Goal: Information Seeking & Learning: Learn about a topic

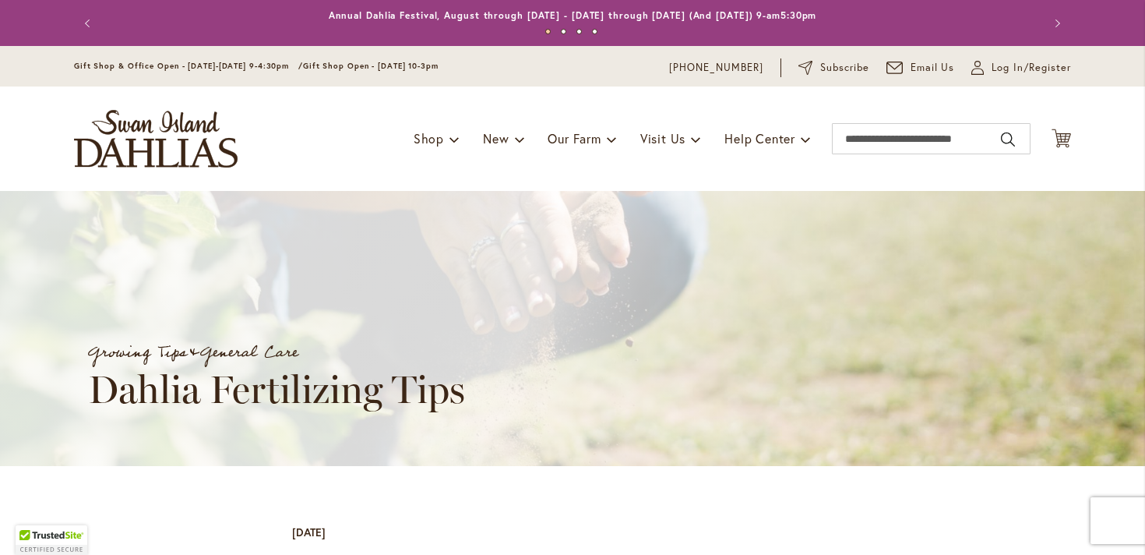
scroll to position [496, 0]
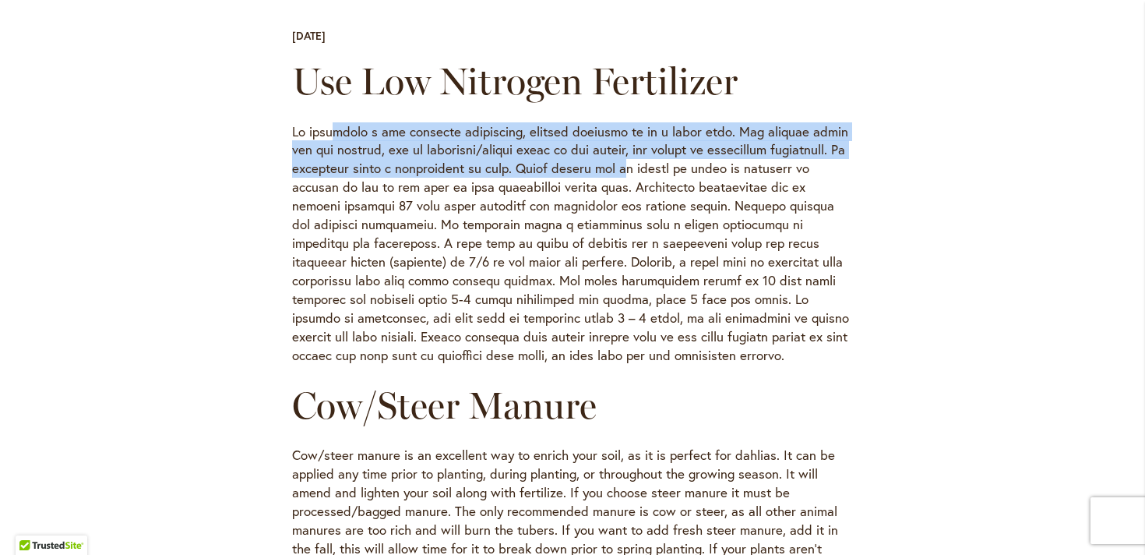
drag, startPoint x: 330, startPoint y: 129, endPoint x: 654, endPoint y: 161, distance: 325.7
click at [654, 161] on p at bounding box center [572, 243] width 561 height 243
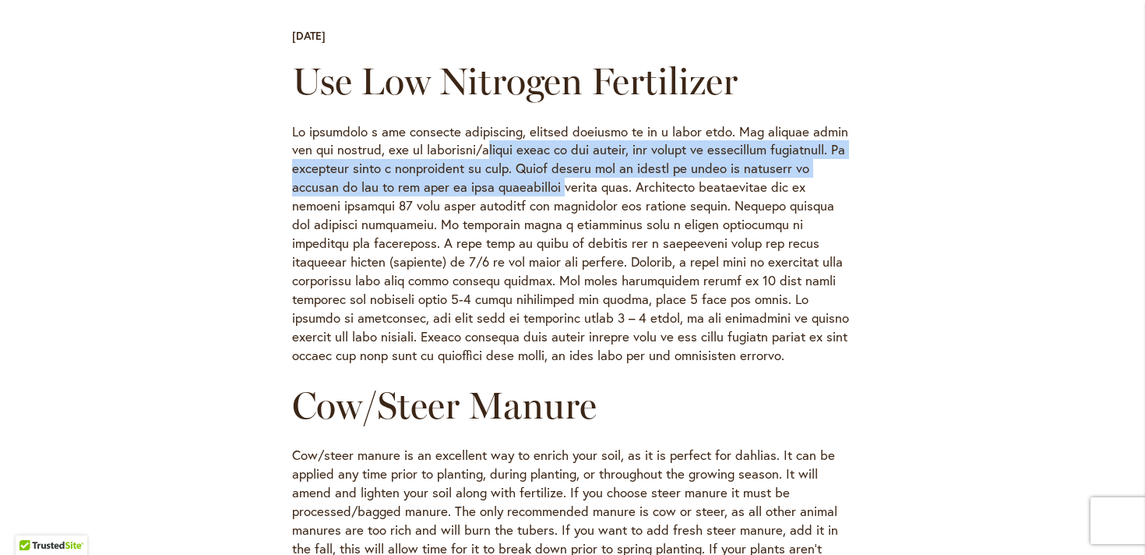
drag, startPoint x: 468, startPoint y: 150, endPoint x: 548, endPoint y: 189, distance: 88.8
click at [548, 189] on p at bounding box center [572, 243] width 561 height 243
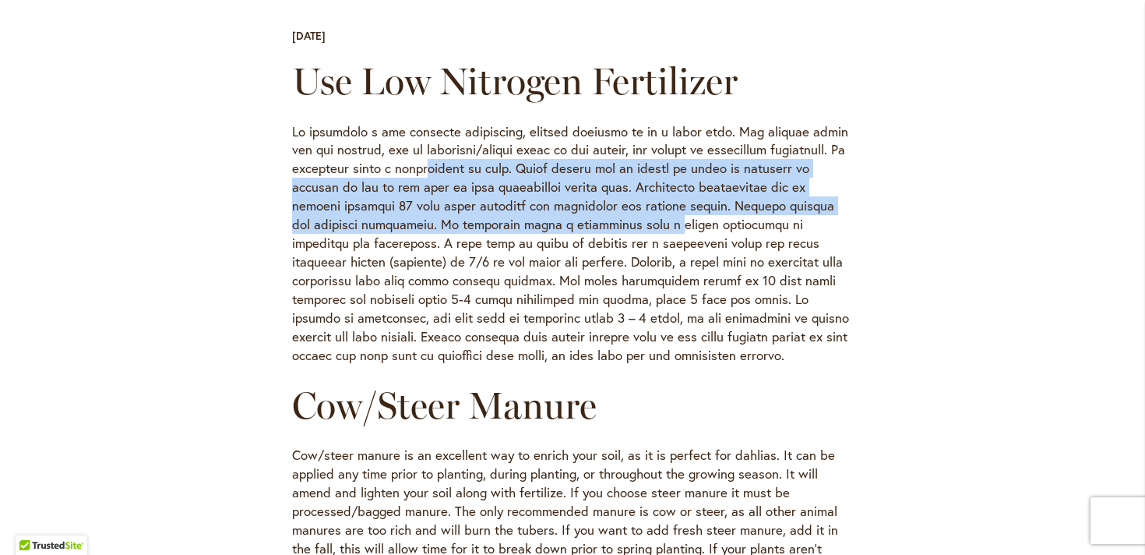
drag, startPoint x: 460, startPoint y: 175, endPoint x: 570, endPoint y: 218, distance: 118.9
click at [570, 218] on p at bounding box center [572, 243] width 561 height 243
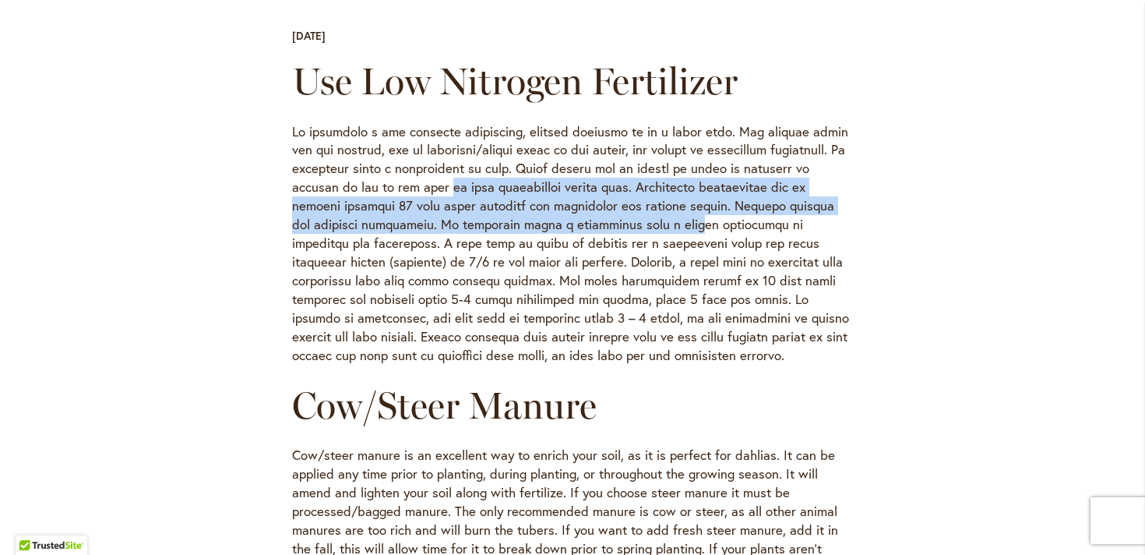
drag, startPoint x: 464, startPoint y: 200, endPoint x: 591, endPoint y: 228, distance: 130.1
click at [591, 228] on p at bounding box center [572, 243] width 561 height 243
click at [591, 227] on p at bounding box center [572, 243] width 561 height 243
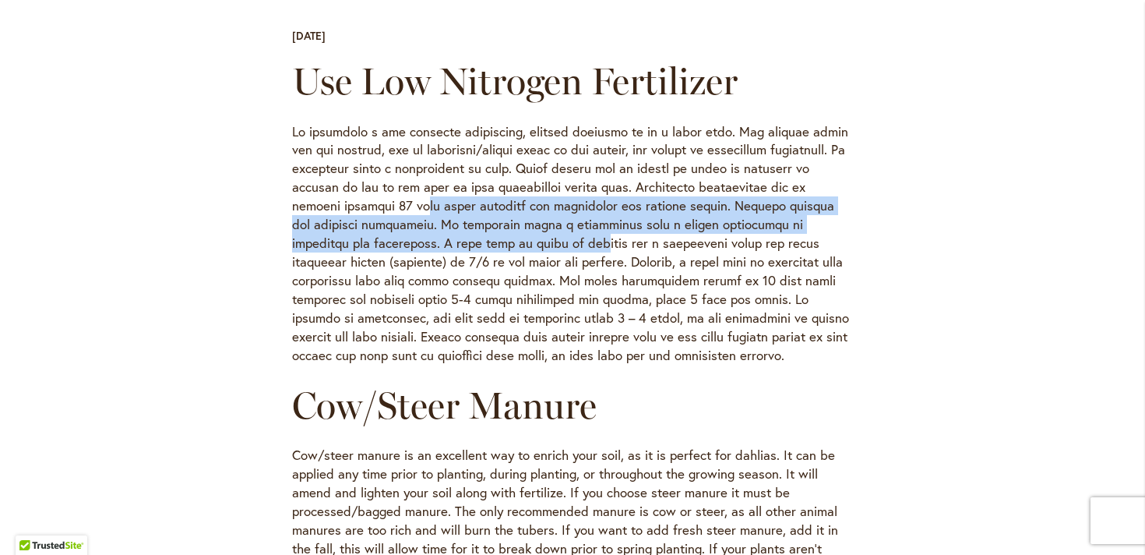
drag, startPoint x: 367, startPoint y: 206, endPoint x: 517, endPoint y: 239, distance: 153.1
click at [517, 239] on p at bounding box center [572, 243] width 561 height 243
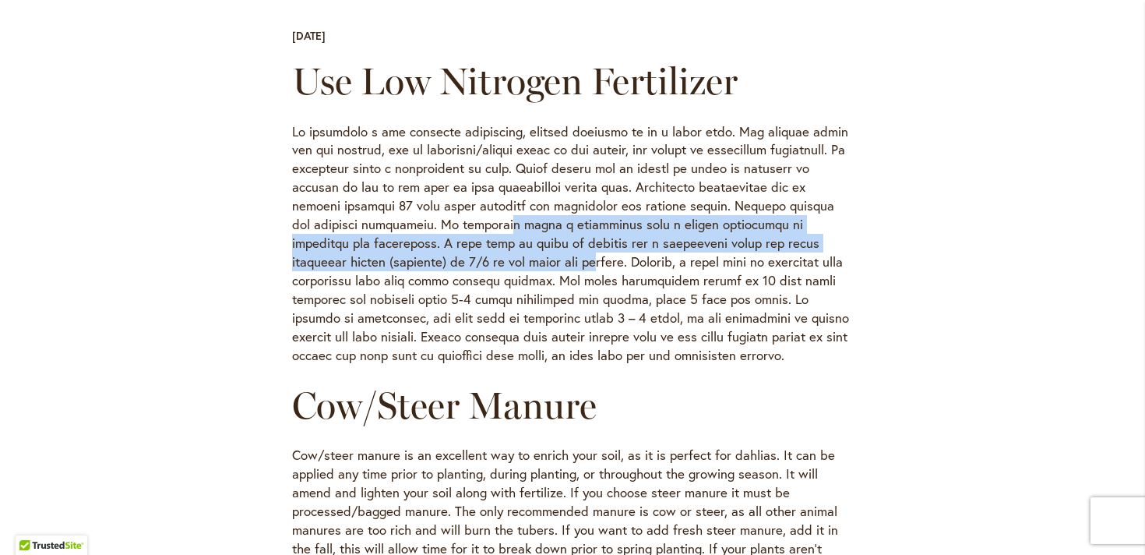
drag, startPoint x: 422, startPoint y: 227, endPoint x: 491, endPoint y: 252, distance: 73.2
click at [491, 252] on p at bounding box center [572, 243] width 561 height 243
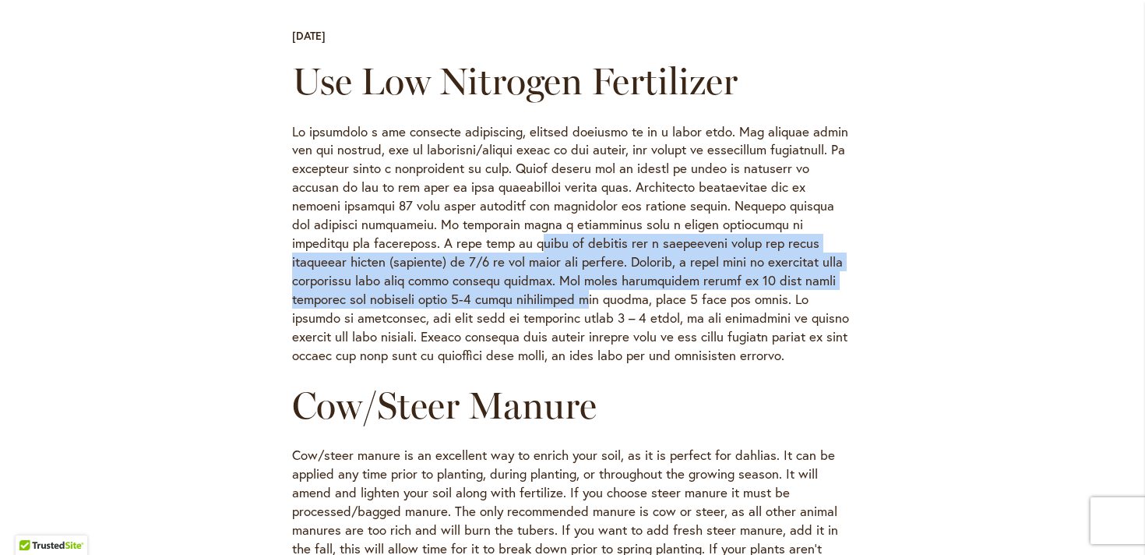
drag, startPoint x: 453, startPoint y: 251, endPoint x: 455, endPoint y: 298, distance: 47.6
click at [455, 298] on p at bounding box center [572, 243] width 561 height 243
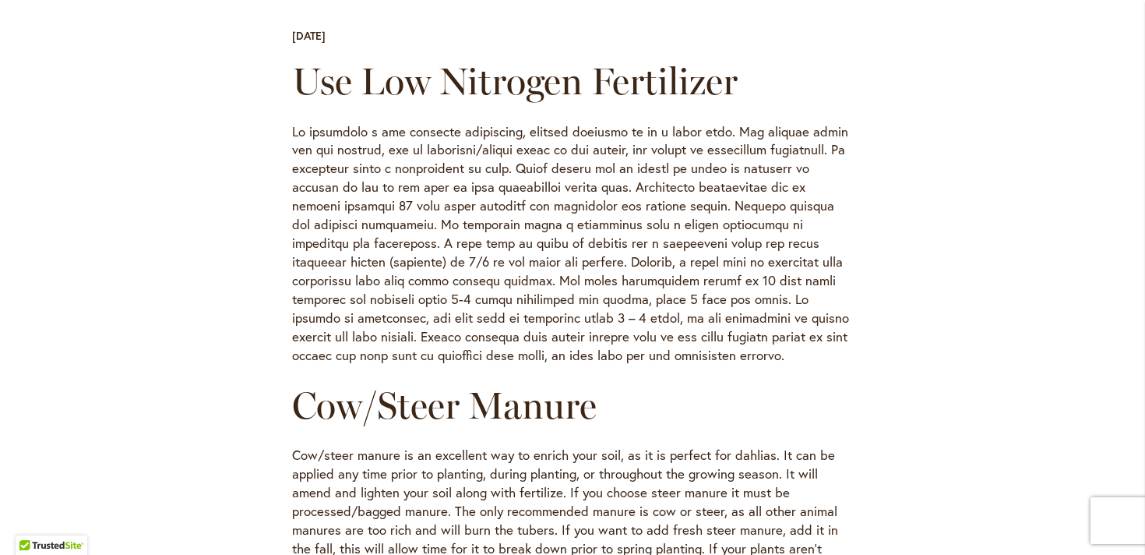
click at [453, 294] on p at bounding box center [572, 243] width 561 height 243
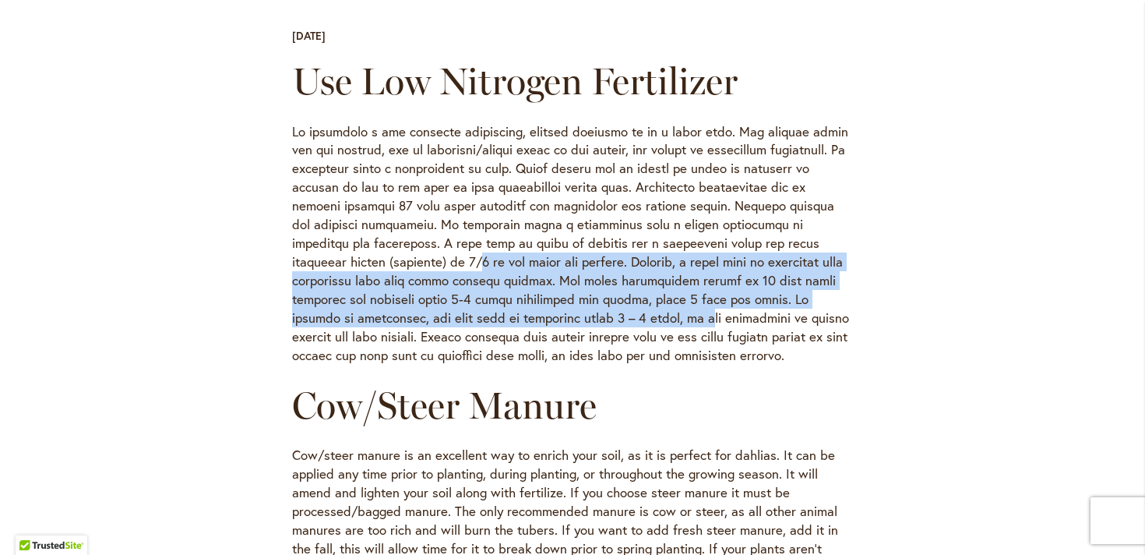
drag, startPoint x: 369, startPoint y: 264, endPoint x: 517, endPoint y: 311, distance: 155.2
click at [516, 311] on p at bounding box center [572, 243] width 561 height 243
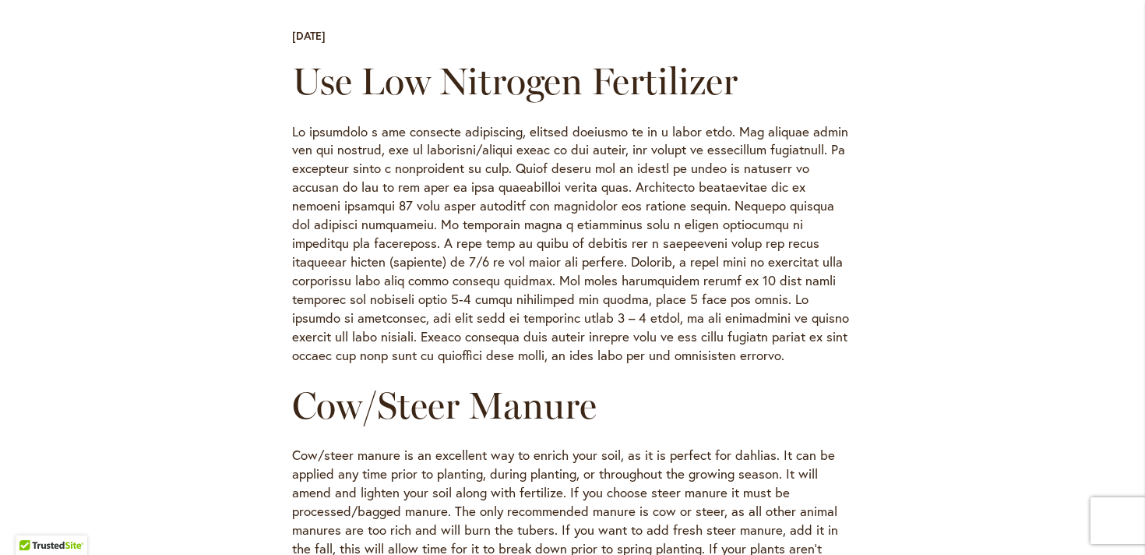
click at [518, 310] on p at bounding box center [572, 243] width 561 height 243
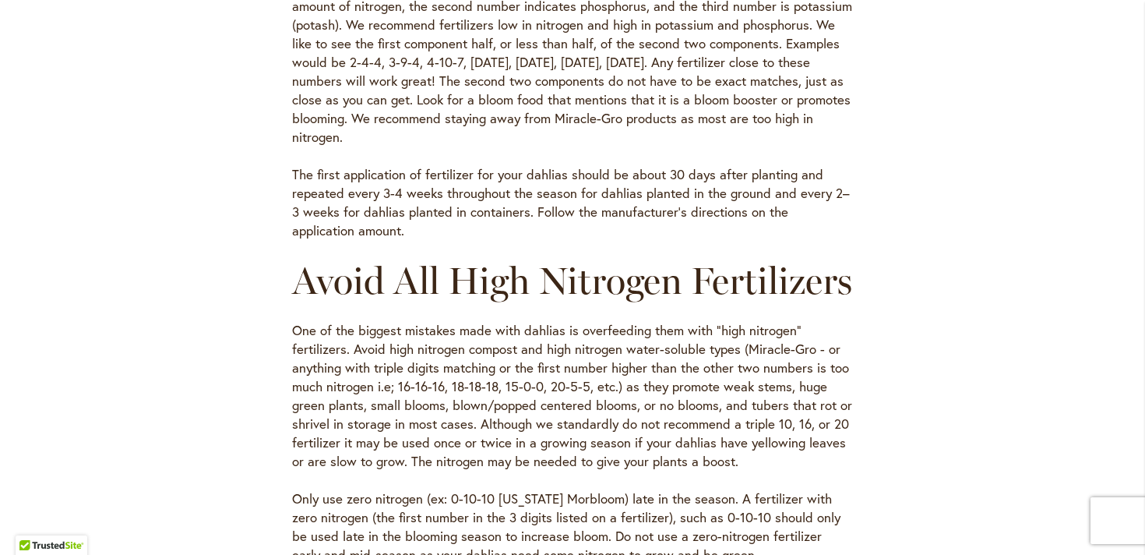
scroll to position [1253, 0]
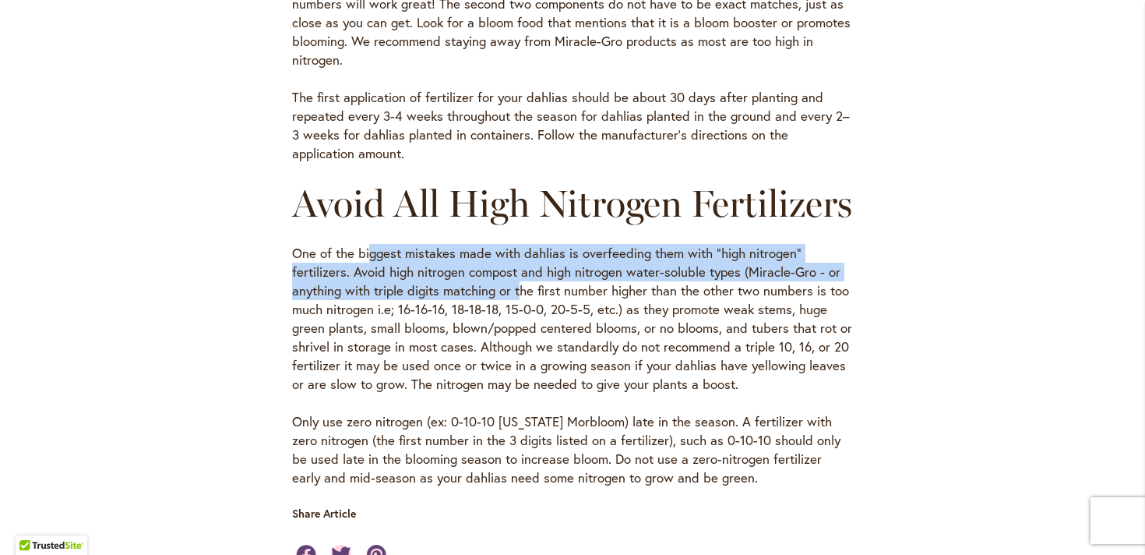
drag, startPoint x: 372, startPoint y: 301, endPoint x: 531, endPoint y: 328, distance: 161.3
click at [525, 328] on p "One of the biggest mistakes made with dahlias is overfeeding them with “high ni…" at bounding box center [572, 319] width 561 height 150
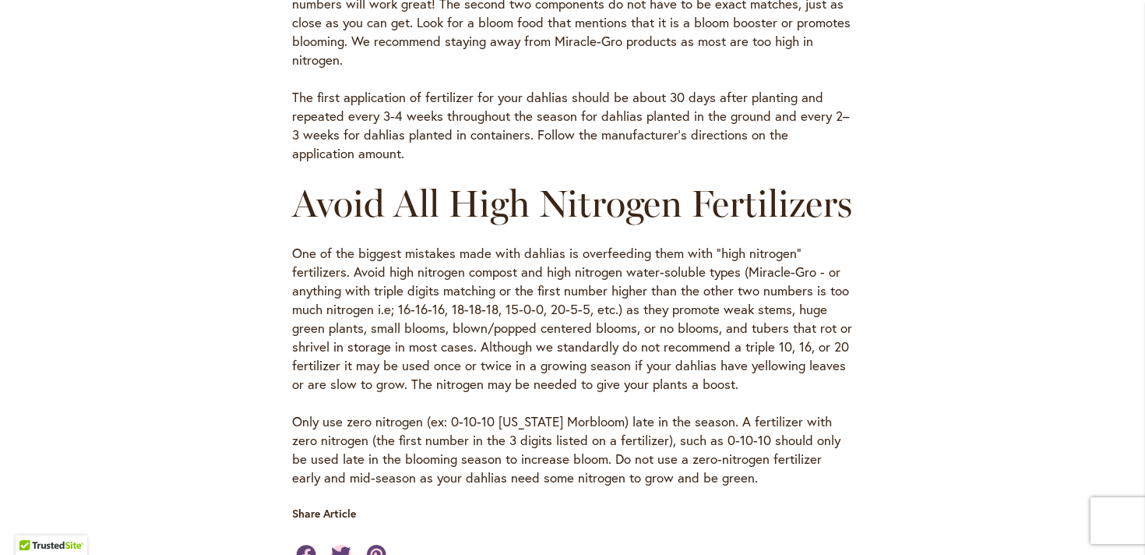
click at [531, 328] on p "One of the biggest mistakes made with dahlias is overfeeding them with “high ni…" at bounding box center [572, 319] width 561 height 150
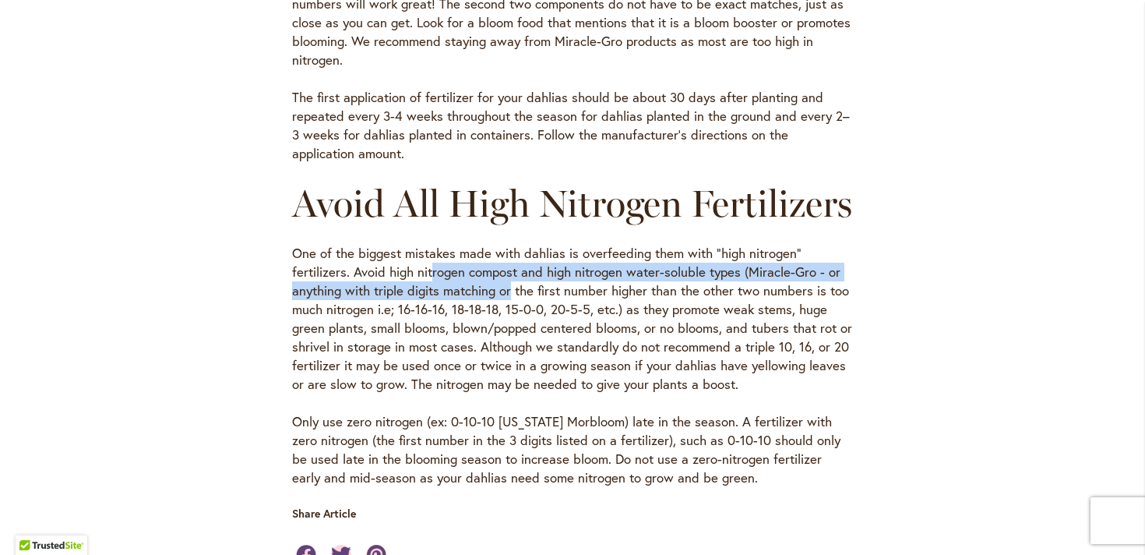
drag, startPoint x: 448, startPoint y: 311, endPoint x: 509, endPoint y: 333, distance: 64.8
click at [509, 333] on p "One of the biggest mistakes made with dahlias is overfeeding them with “high ni…" at bounding box center [572, 319] width 561 height 150
click at [471, 316] on p "One of the biggest mistakes made with dahlias is overfeeding them with “high ni…" at bounding box center [572, 319] width 561 height 150
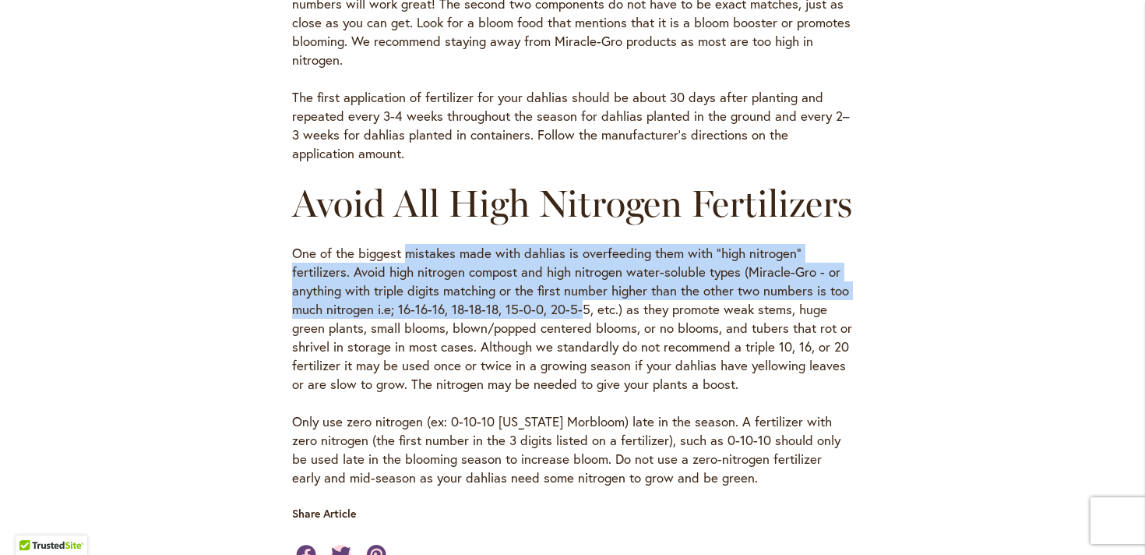
drag, startPoint x: 404, startPoint y: 302, endPoint x: 573, endPoint y: 347, distance: 175.2
click at [574, 349] on p "One of the biggest mistakes made with dahlias is overfeeding them with “high ni…" at bounding box center [572, 319] width 561 height 150
click at [573, 347] on p "One of the biggest mistakes made with dahlias is overfeeding them with “high ni…" at bounding box center [572, 319] width 561 height 150
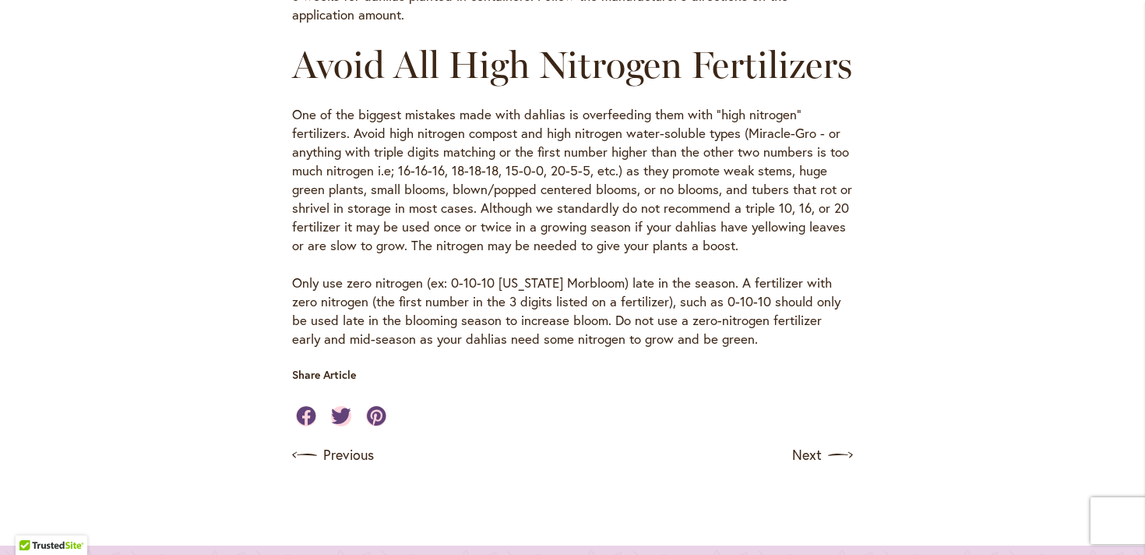
scroll to position [1672, 0]
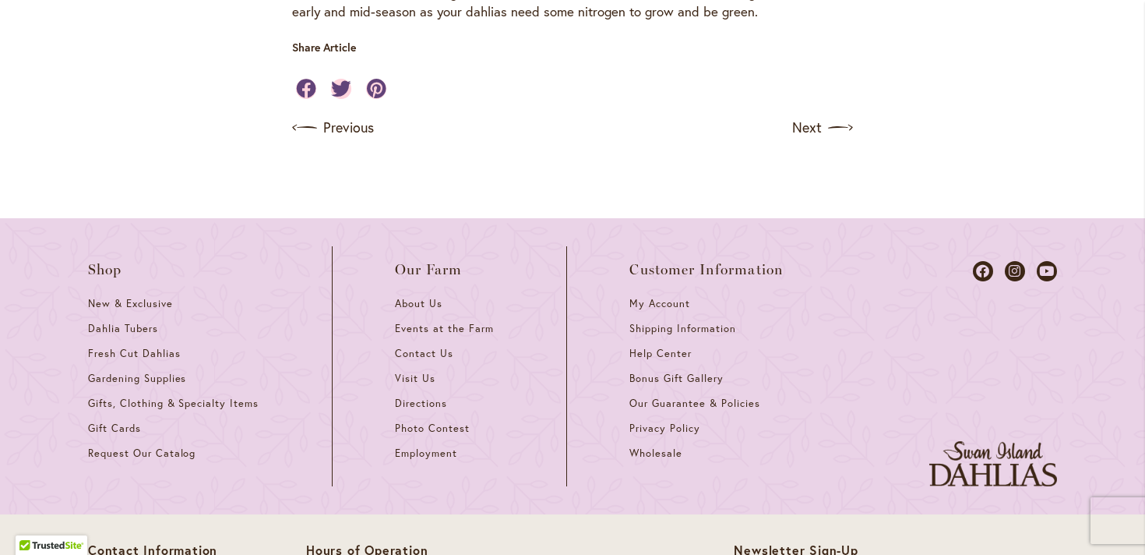
scroll to position [1878, 0]
